Goal: Task Accomplishment & Management: Use online tool/utility

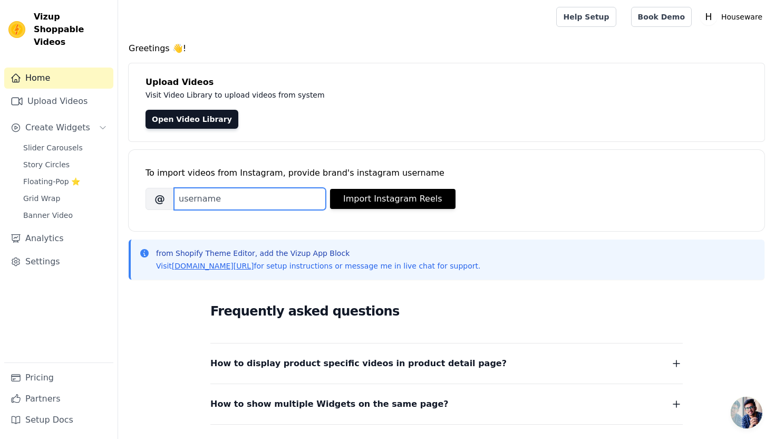
click at [254, 202] on input "Brand's Instagram Username" at bounding box center [250, 199] width 152 height 22
paste input "[DOMAIN_NAME]"
type input "[DOMAIN_NAME]"
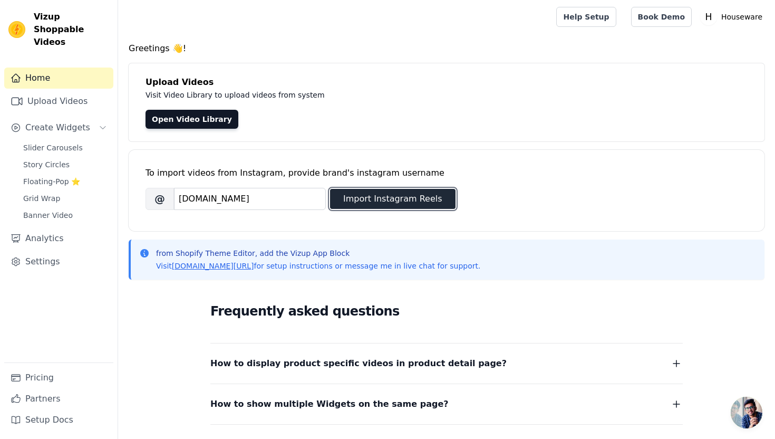
click at [372, 195] on button "Import Instagram Reels" at bounding box center [392, 199] width 125 height 20
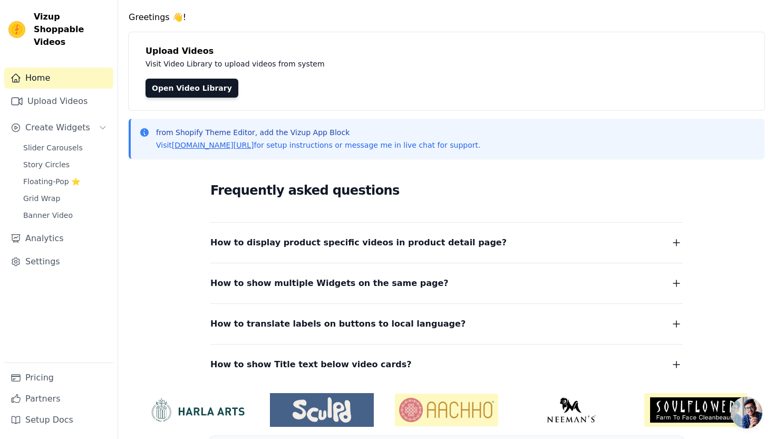
scroll to position [63, 0]
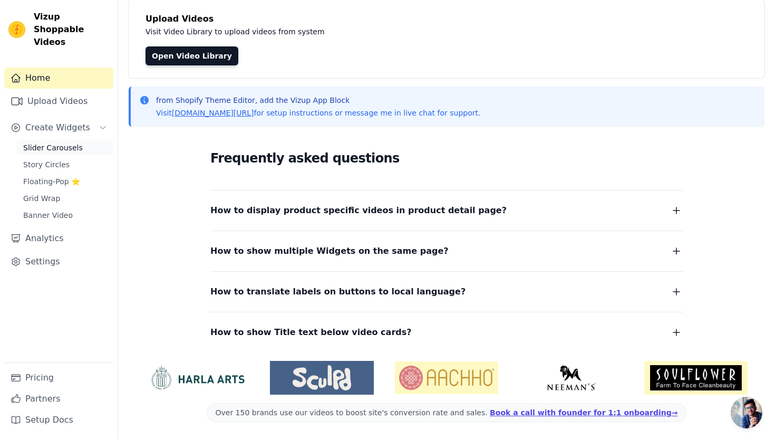
click at [69, 142] on span "Slider Carousels" at bounding box center [53, 147] width 60 height 11
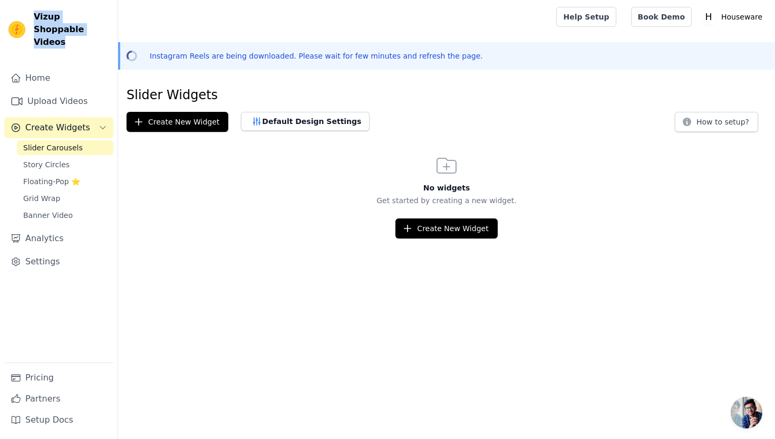
drag, startPoint x: 31, startPoint y: 19, endPoint x: 71, endPoint y: 34, distance: 42.4
click at [71, 34] on div "Vizup Shoppable Videos" at bounding box center [59, 30] width 118 height 38
copy span "Vizup Shoppable Videos"
click at [184, 127] on button "Create New Widget" at bounding box center [178, 122] width 102 height 20
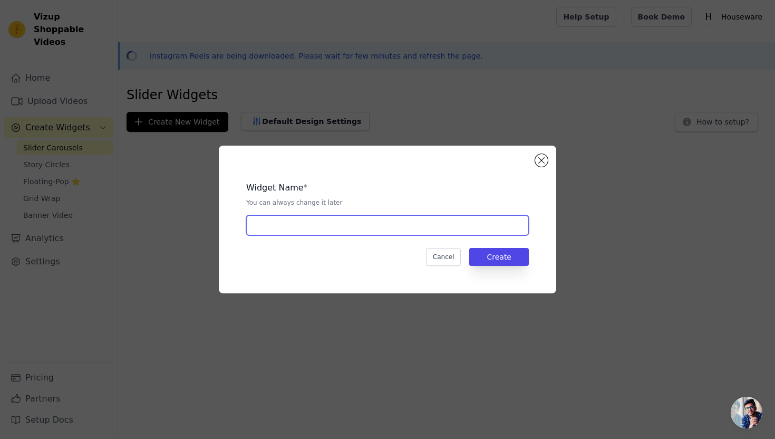
click at [296, 224] on input "text" at bounding box center [387, 225] width 283 height 20
type input "hero"
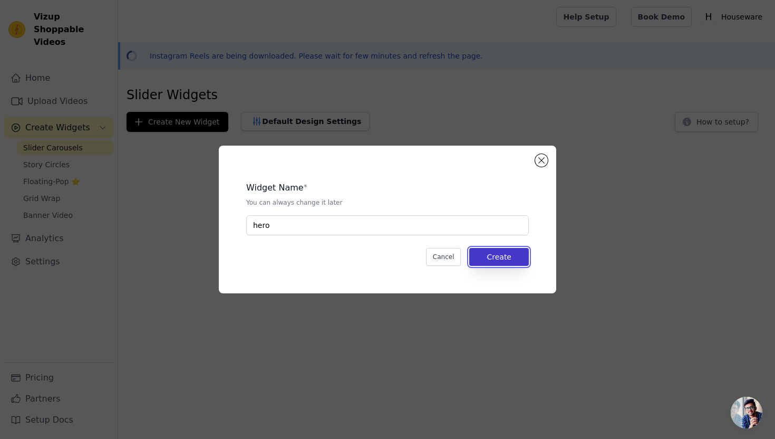
click at [504, 252] on button "Create" at bounding box center [499, 257] width 60 height 18
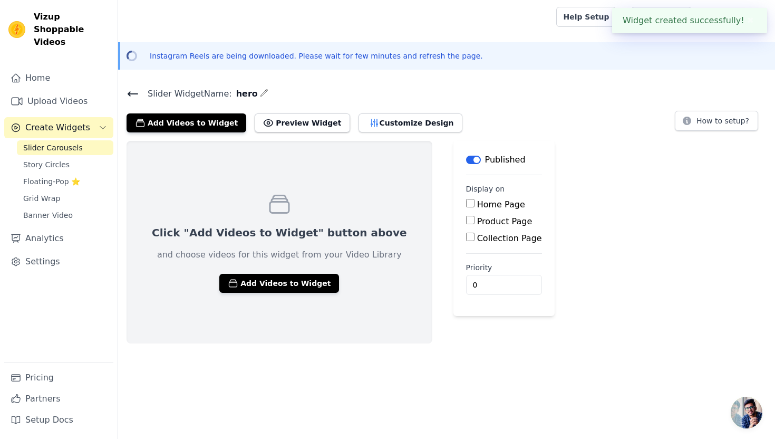
click at [466, 204] on input "Home Page" at bounding box center [470, 203] width 8 height 8
checkbox input "true"
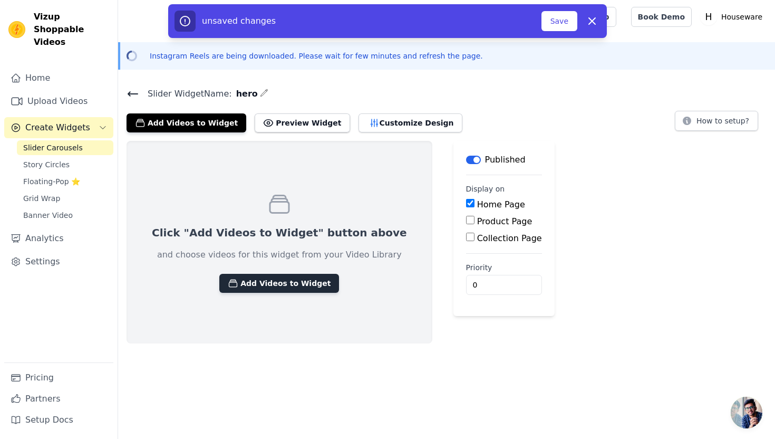
click at [278, 287] on button "Add Videos to Widget" at bounding box center [279, 283] width 120 height 19
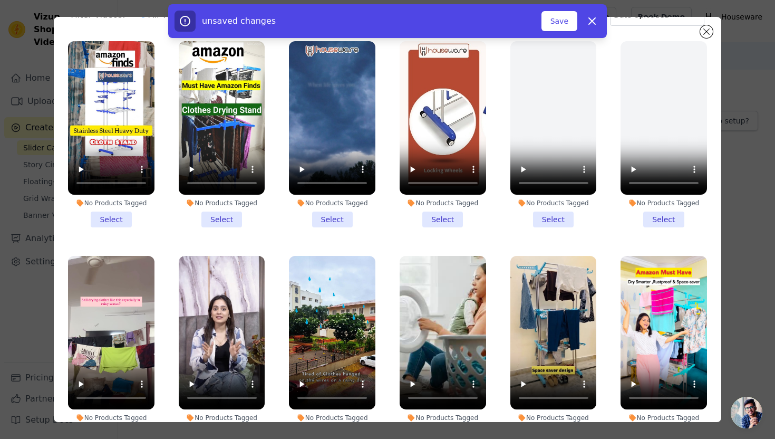
scroll to position [25, 0]
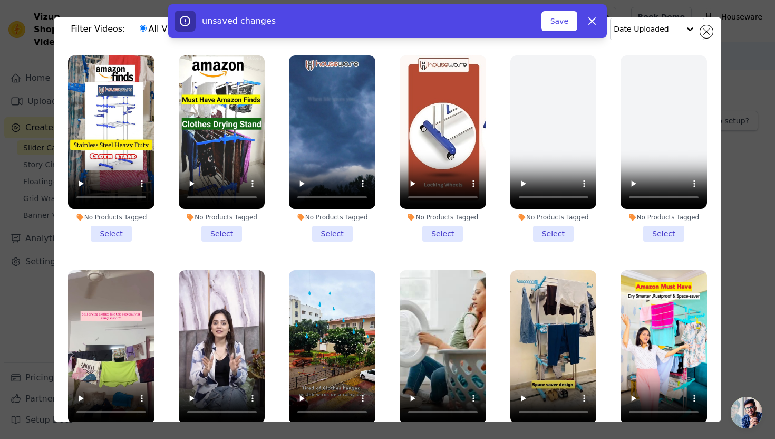
click at [449, 233] on li "No Products Tagged Select" at bounding box center [443, 148] width 86 height 186
click at [0, 0] on input "No Products Tagged Select" at bounding box center [0, 0] width 0 height 0
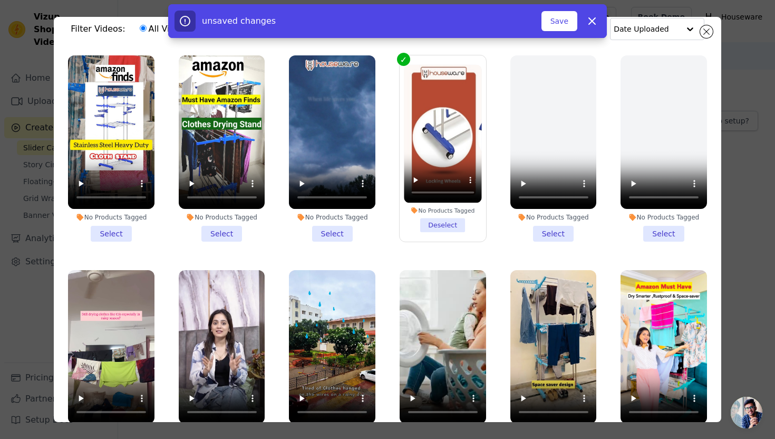
click at [331, 230] on li "No Products Tagged Select" at bounding box center [332, 148] width 86 height 186
click at [0, 0] on input "No Products Tagged Select" at bounding box center [0, 0] width 0 height 0
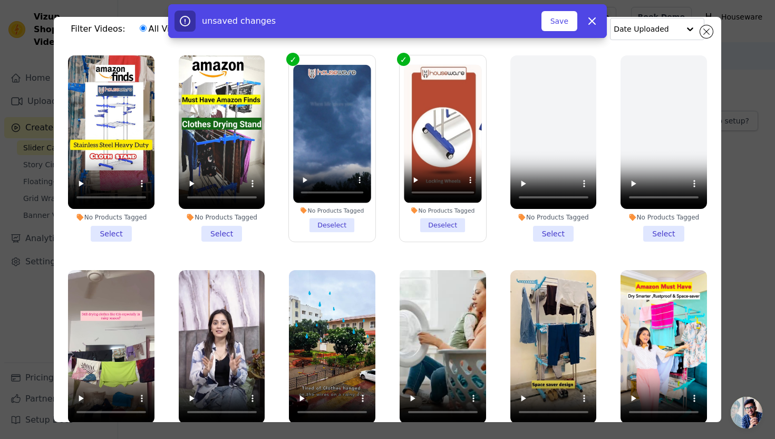
scroll to position [40, 0]
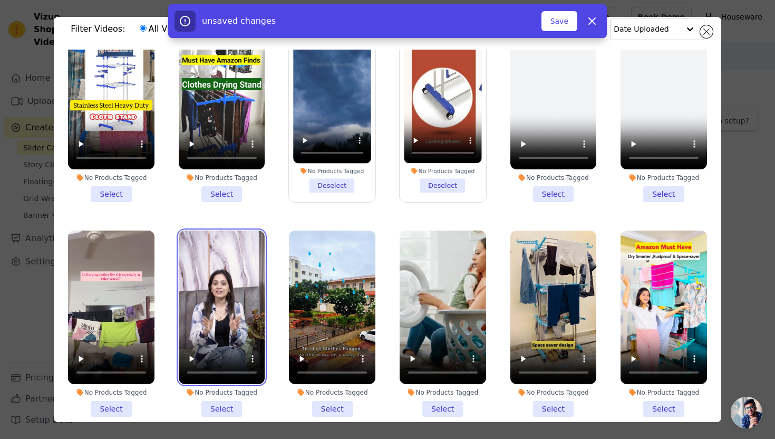
click at [231, 321] on video at bounding box center [222, 306] width 86 height 153
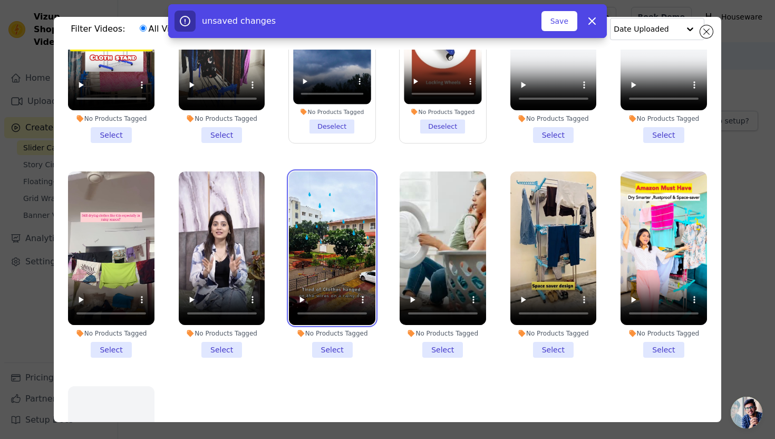
click at [326, 246] on video at bounding box center [332, 247] width 86 height 153
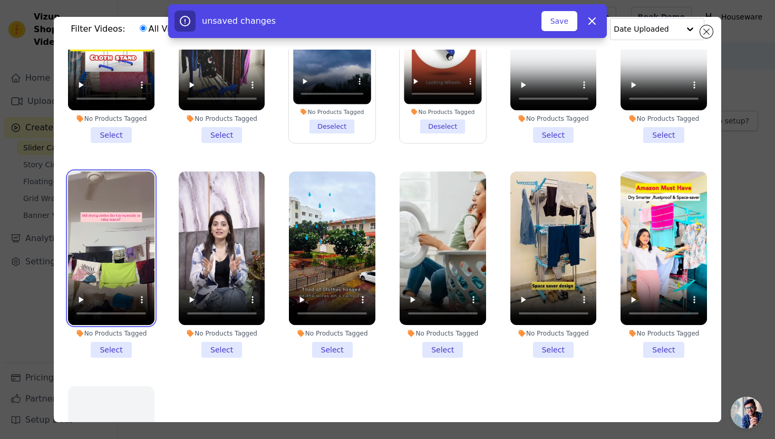
click at [122, 244] on video at bounding box center [111, 247] width 86 height 153
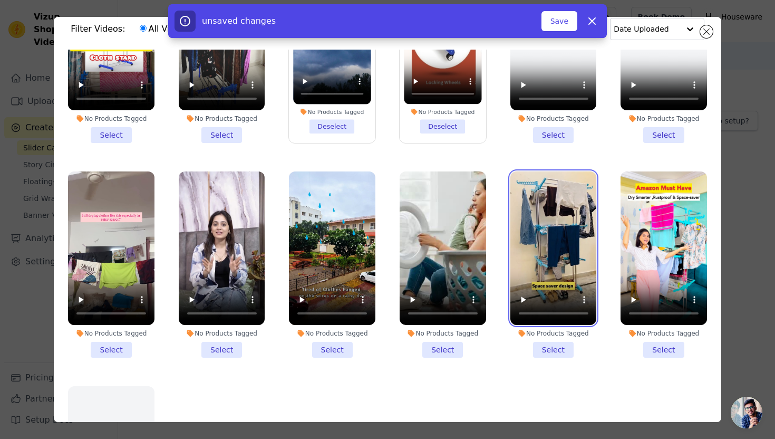
click at [550, 225] on video at bounding box center [553, 247] width 86 height 153
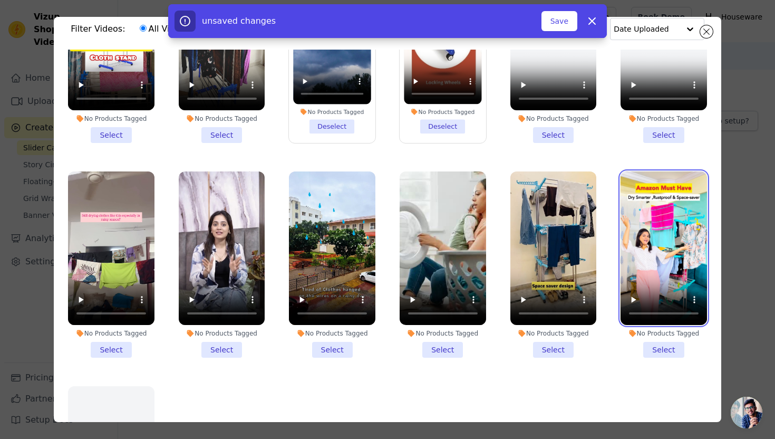
click at [659, 222] on video at bounding box center [664, 247] width 86 height 153
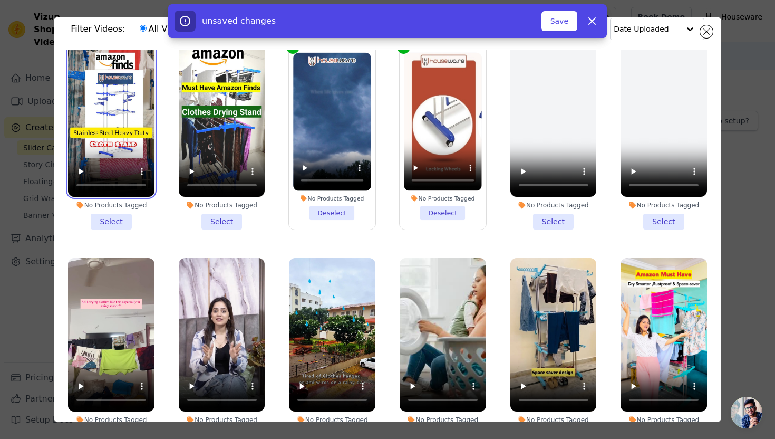
scroll to position [0, 0]
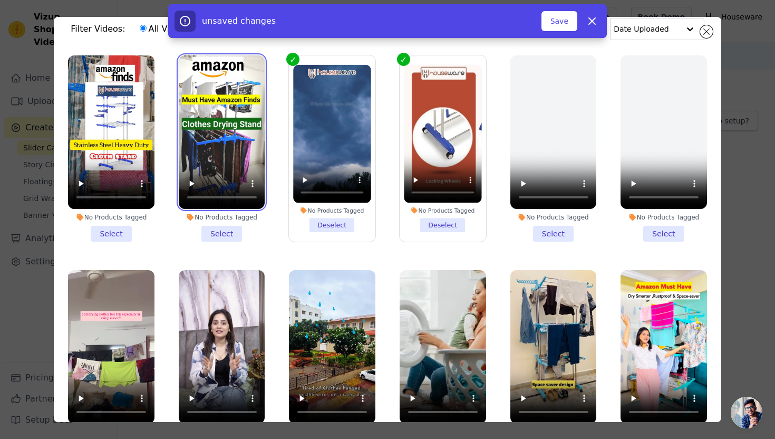
click at [230, 147] on video at bounding box center [222, 131] width 86 height 153
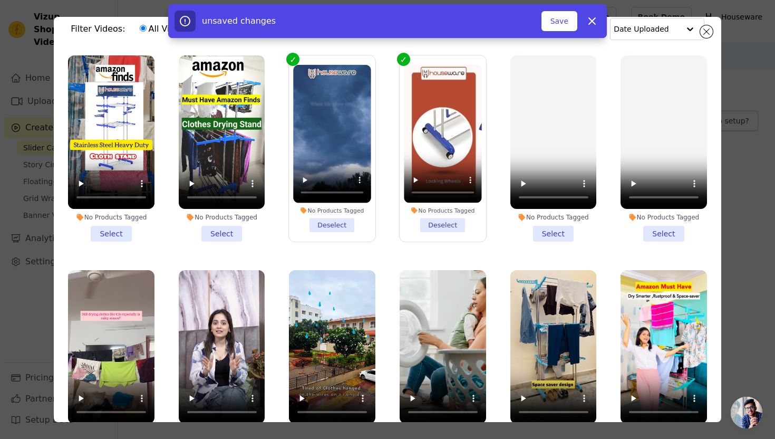
click at [219, 230] on li "No Products Tagged Select" at bounding box center [222, 148] width 86 height 186
click at [0, 0] on input "No Products Tagged Select" at bounding box center [0, 0] width 0 height 0
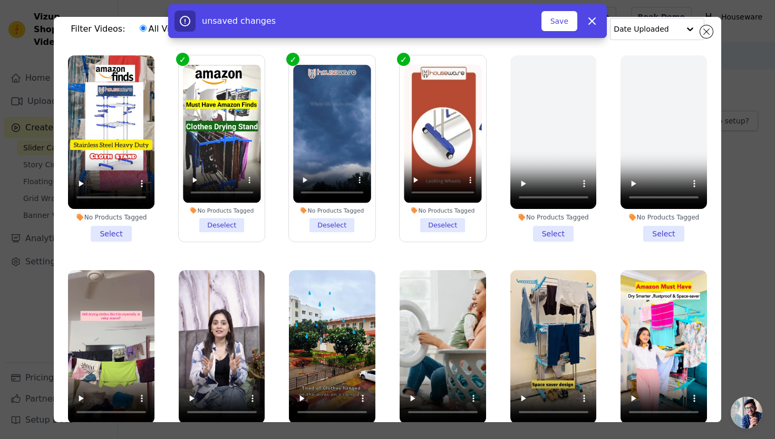
click at [119, 230] on li "No Products Tagged Select" at bounding box center [111, 148] width 86 height 186
click at [0, 0] on input "No Products Tagged Select" at bounding box center [0, 0] width 0 height 0
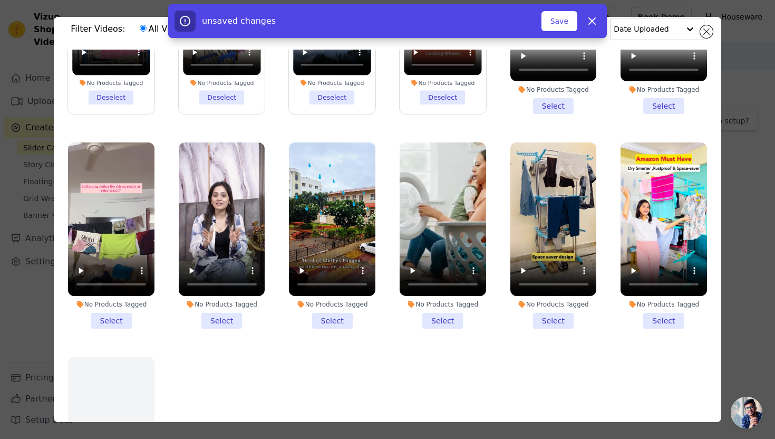
scroll to position [136, 0]
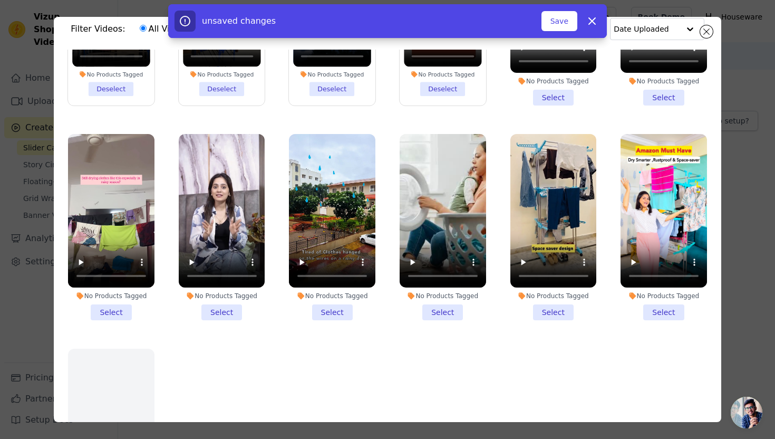
click at [440, 306] on li "No Products Tagged Select" at bounding box center [443, 227] width 86 height 186
click at [0, 0] on input "No Products Tagged Select" at bounding box center [0, 0] width 0 height 0
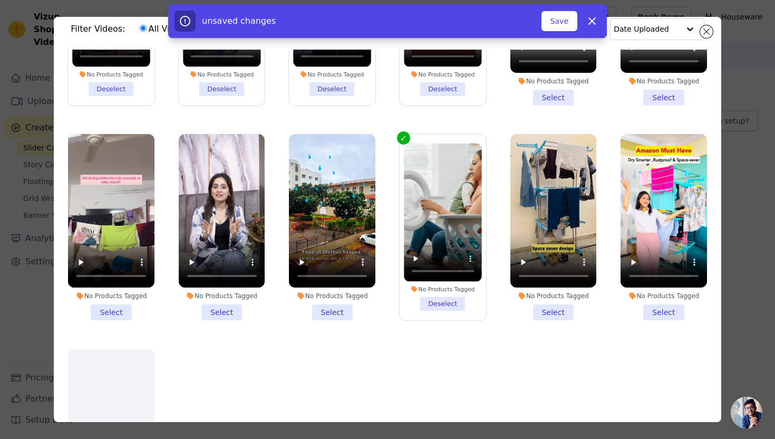
click at [214, 313] on li "No Products Tagged Select" at bounding box center [222, 227] width 86 height 186
click at [0, 0] on input "No Products Tagged Select" at bounding box center [0, 0] width 0 height 0
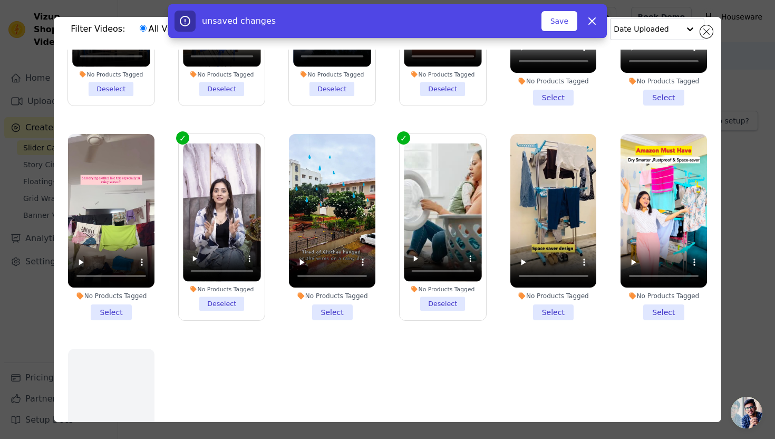
click at [115, 311] on li "No Products Tagged Select" at bounding box center [111, 227] width 86 height 186
click at [0, 0] on input "No Products Tagged Select" at bounding box center [0, 0] width 0 height 0
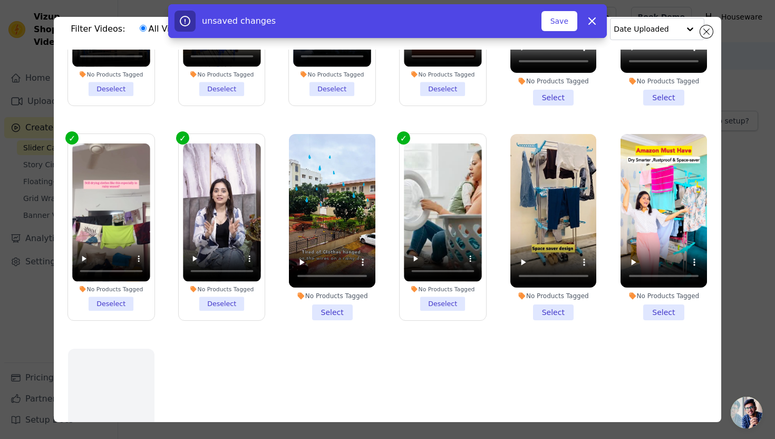
click at [336, 310] on li "No Products Tagged Select" at bounding box center [332, 227] width 86 height 186
click at [0, 0] on input "No Products Tagged Select" at bounding box center [0, 0] width 0 height 0
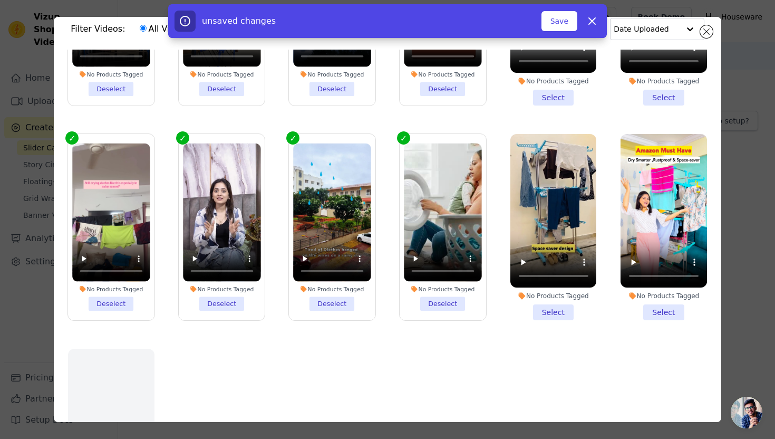
click at [562, 315] on li "No Products Tagged Select" at bounding box center [553, 227] width 86 height 186
click at [0, 0] on input "No Products Tagged Select" at bounding box center [0, 0] width 0 height 0
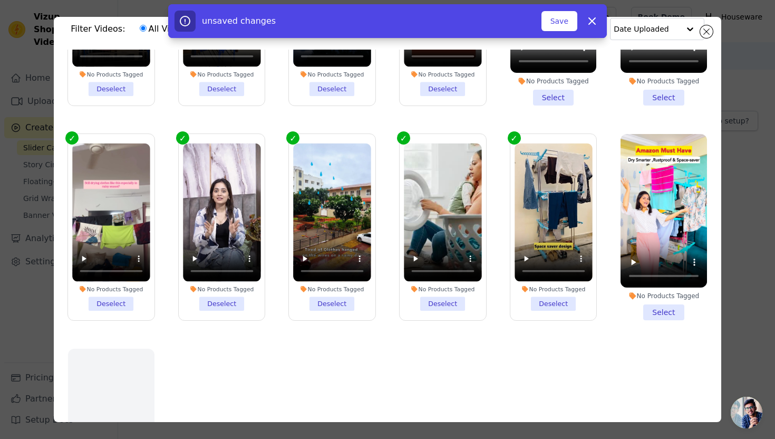
click at [648, 313] on li "No Products Tagged Select" at bounding box center [664, 227] width 86 height 186
click at [0, 0] on input "No Products Tagged Select" at bounding box center [0, 0] width 0 height 0
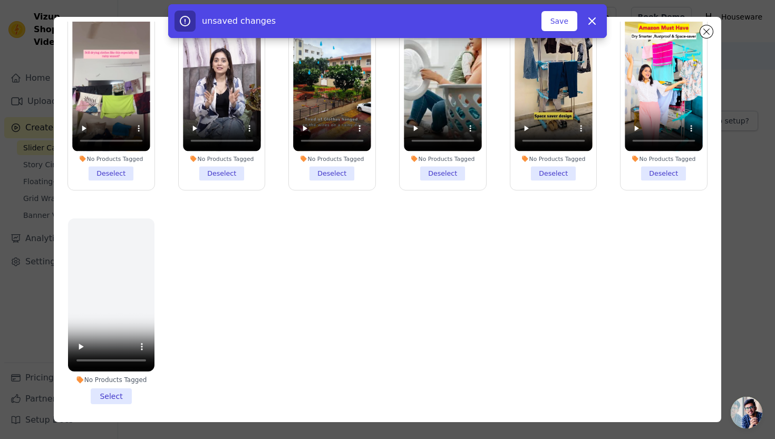
scroll to position [92, 0]
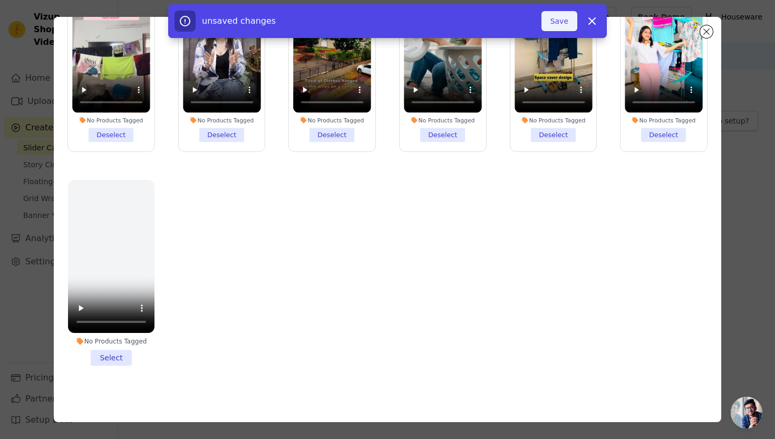
click at [557, 17] on button "Save" at bounding box center [560, 21] width 36 height 20
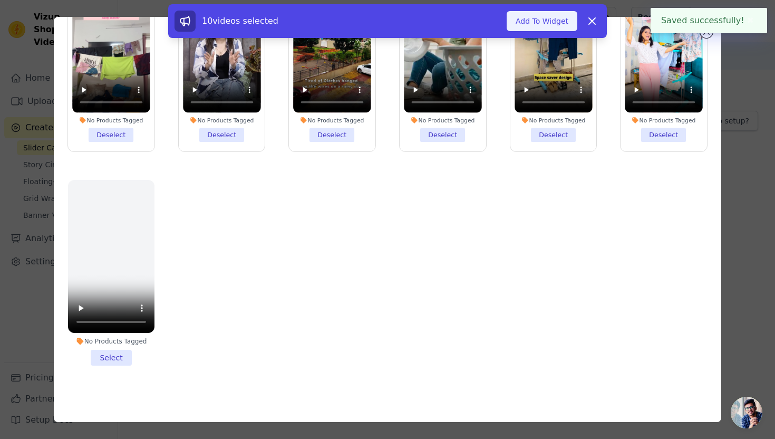
click at [544, 27] on button "Add To Widget" at bounding box center [542, 21] width 71 height 20
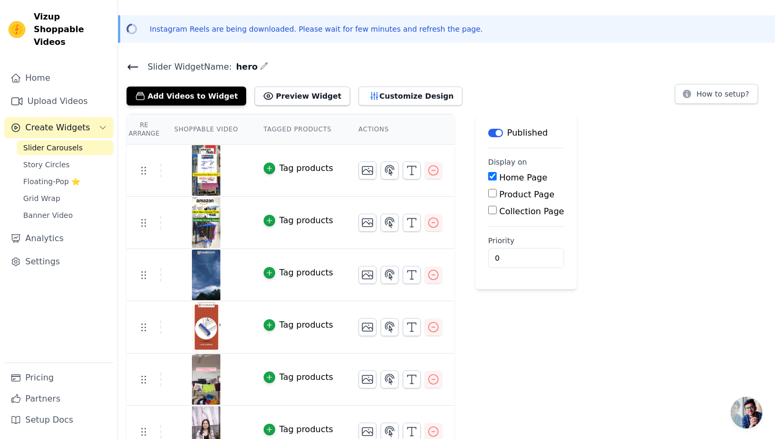
scroll to position [51, 0]
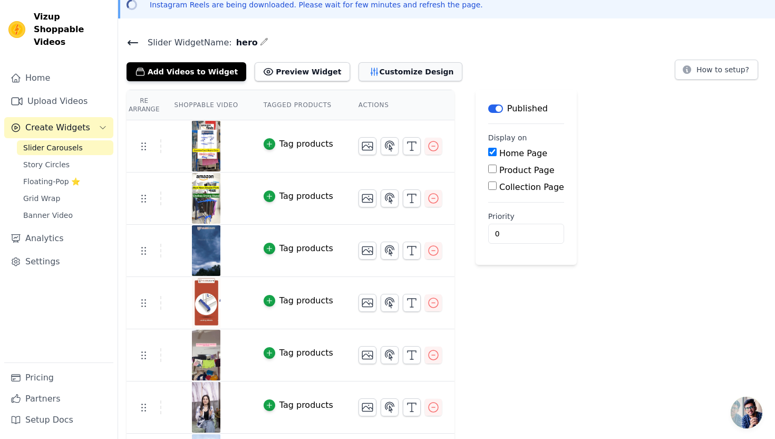
click at [382, 64] on button "Customize Design" at bounding box center [411, 71] width 104 height 19
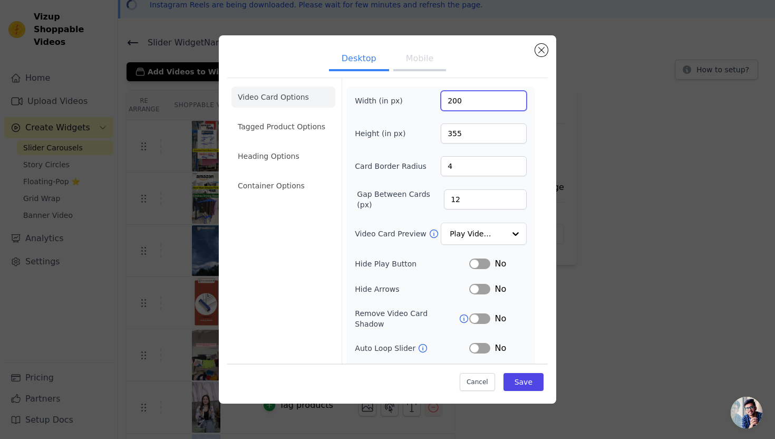
click at [451, 97] on input "200" at bounding box center [484, 101] width 86 height 20
paste input "4"
type input "240"
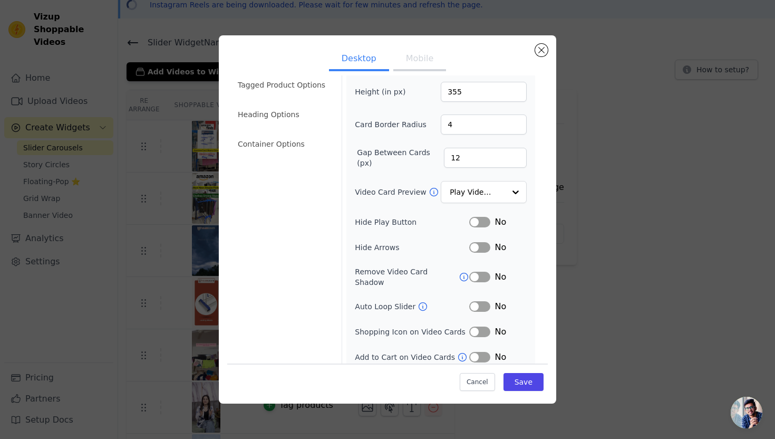
click at [479, 301] on button "Label" at bounding box center [479, 306] width 21 height 11
click at [299, 80] on li "Tagged Product Options" at bounding box center [283, 84] width 104 height 21
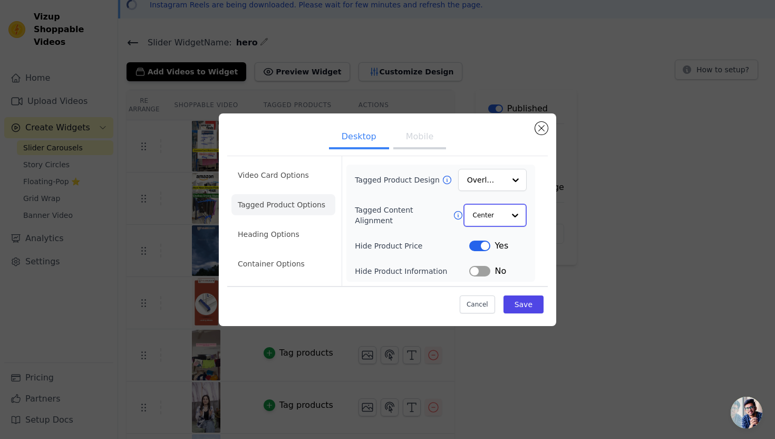
click at [488, 208] on input "Tagged Content Alignment" at bounding box center [489, 215] width 32 height 21
click at [496, 176] on input "Tagged Product Design" at bounding box center [486, 180] width 37 height 21
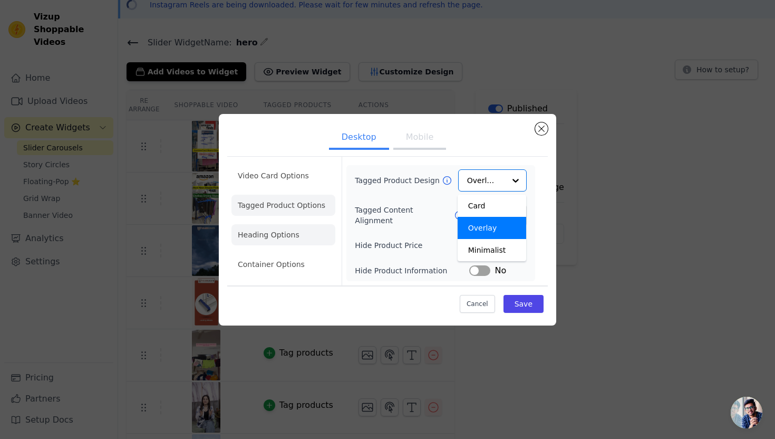
click at [282, 237] on li "Heading Options" at bounding box center [283, 234] width 104 height 21
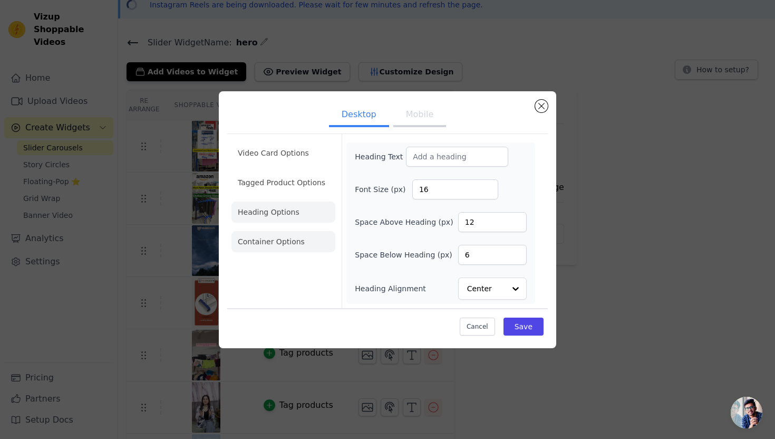
click at [295, 238] on li "Container Options" at bounding box center [283, 241] width 104 height 21
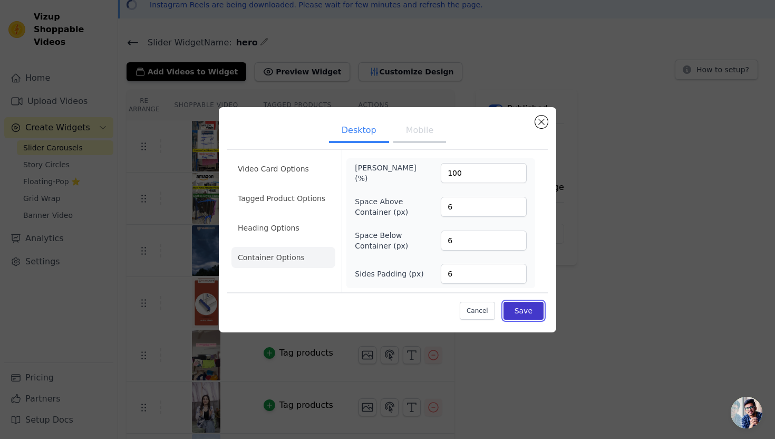
click at [524, 308] on button "Save" at bounding box center [524, 311] width 40 height 18
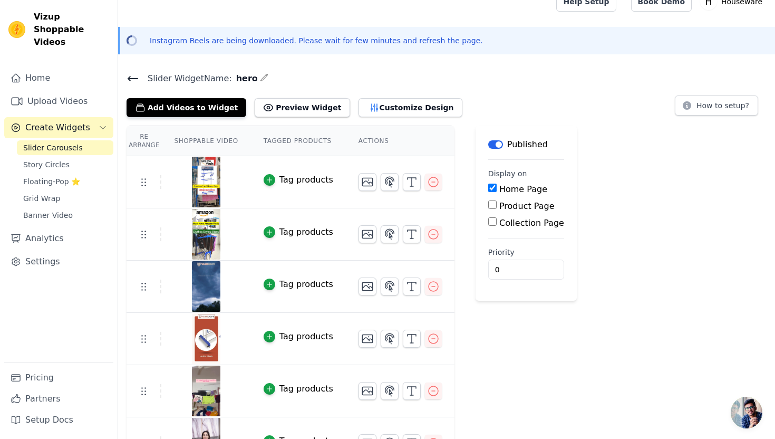
scroll to position [16, 0]
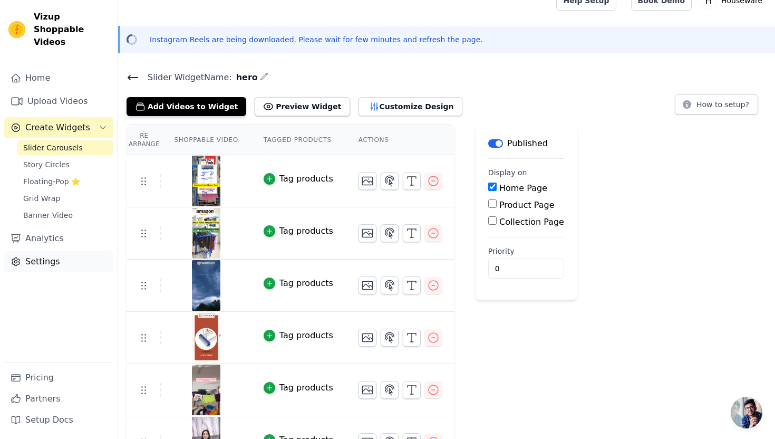
click at [82, 251] on link "Settings" at bounding box center [58, 261] width 109 height 21
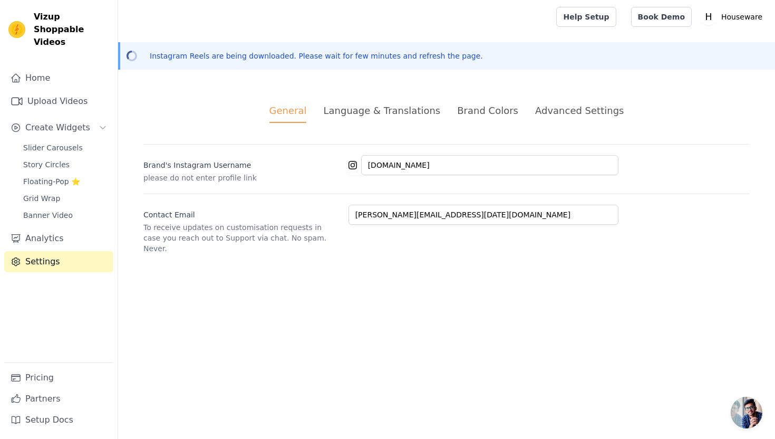
click at [373, 114] on div "Language & Translations" at bounding box center [381, 110] width 117 height 14
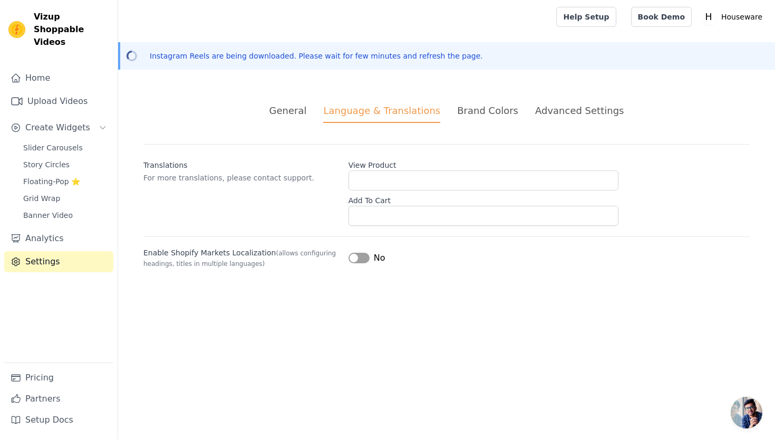
click at [487, 114] on div "Brand Colors" at bounding box center [487, 110] width 61 height 14
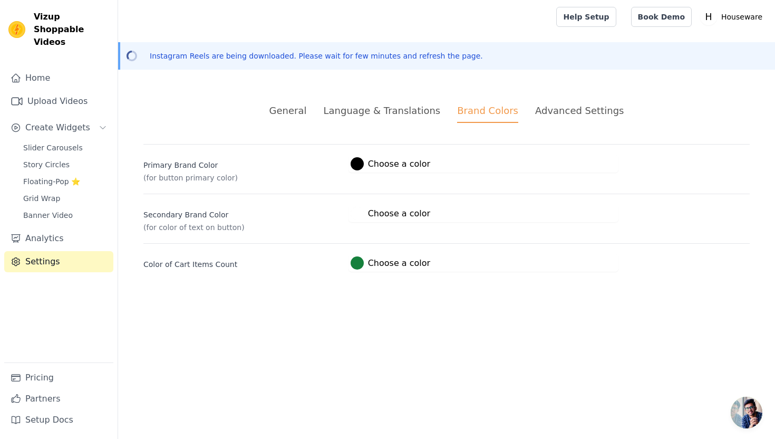
click at [545, 111] on div "Advanced Settings" at bounding box center [579, 110] width 89 height 14
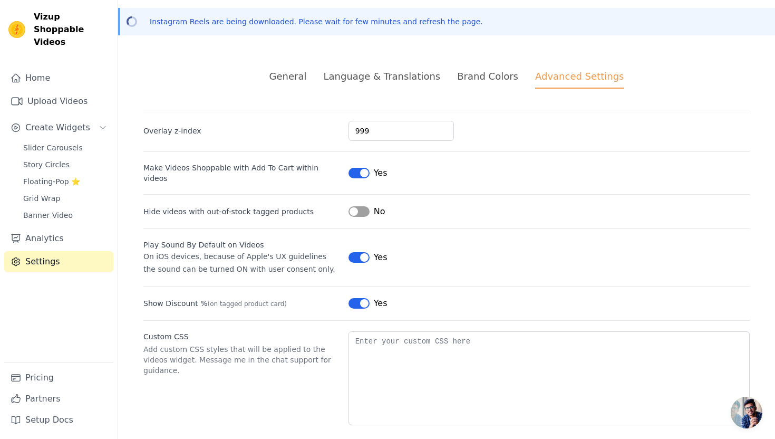
scroll to position [37, 0]
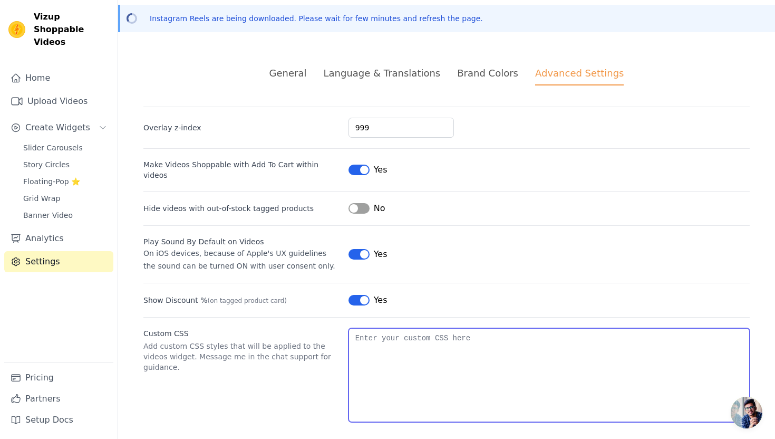
click at [366, 346] on textarea "Custom CSS" at bounding box center [549, 375] width 401 height 94
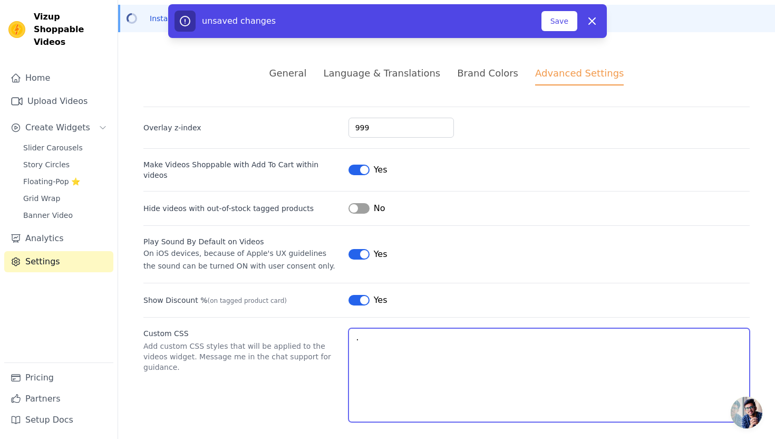
paste textarea ".page-width"
drag, startPoint x: 418, startPoint y: 333, endPoint x: 338, endPoint y: 331, distance: 79.6
click at [338, 331] on div "Custom CSS Add custom CSS styles that will be applied to the videos widget. Mes…" at bounding box center [446, 369] width 606 height 105
paste textarea "@media screen and (min-width: 750px) { .page-width { padding: 0 0rem; }"
type textarea "@media screen and (min-width: 750px) { .page-width { padding: 0 0rem; } }"
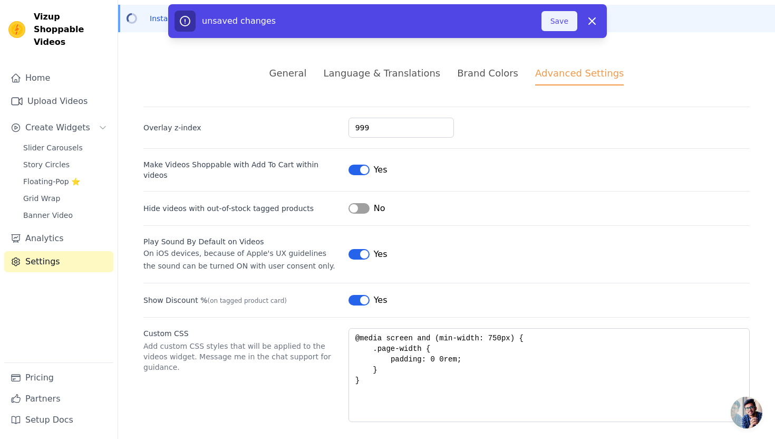
click at [560, 16] on button "Save" at bounding box center [560, 21] width 36 height 20
